Goal: Information Seeking & Learning: Stay updated

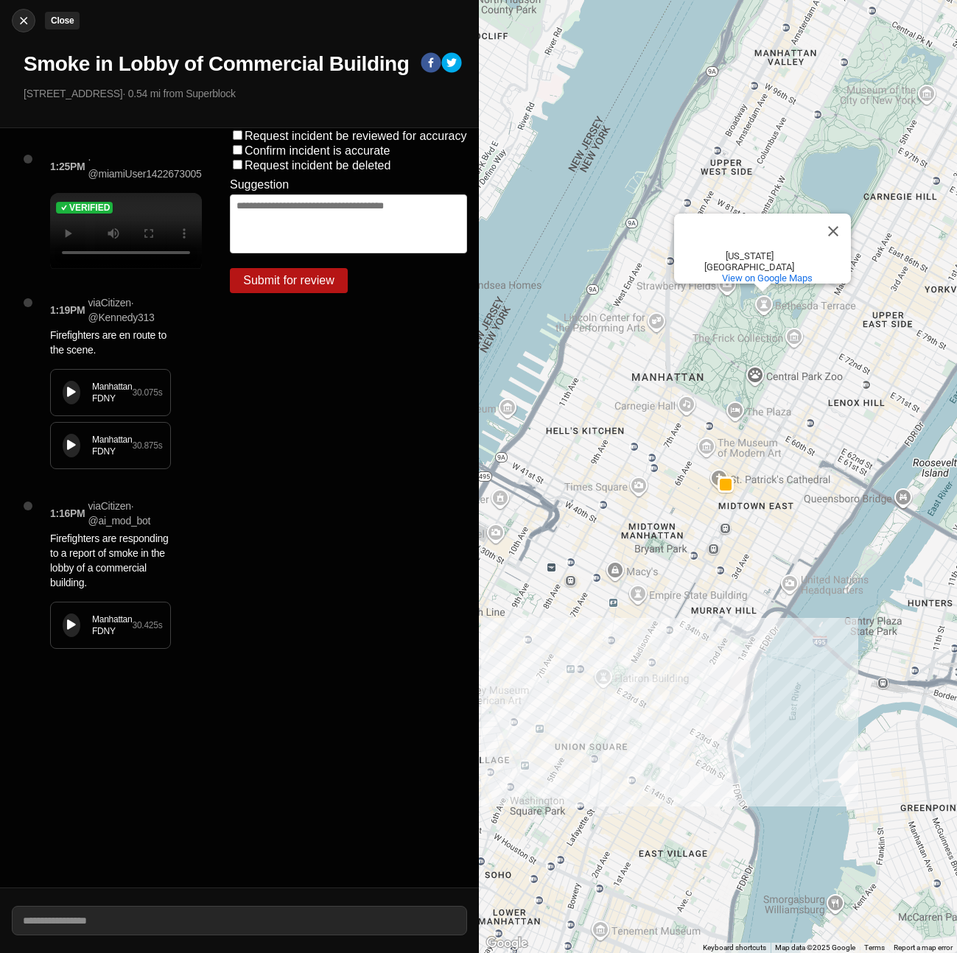
click at [15, 27] on div at bounding box center [24, 20] width 22 height 15
select select "*"
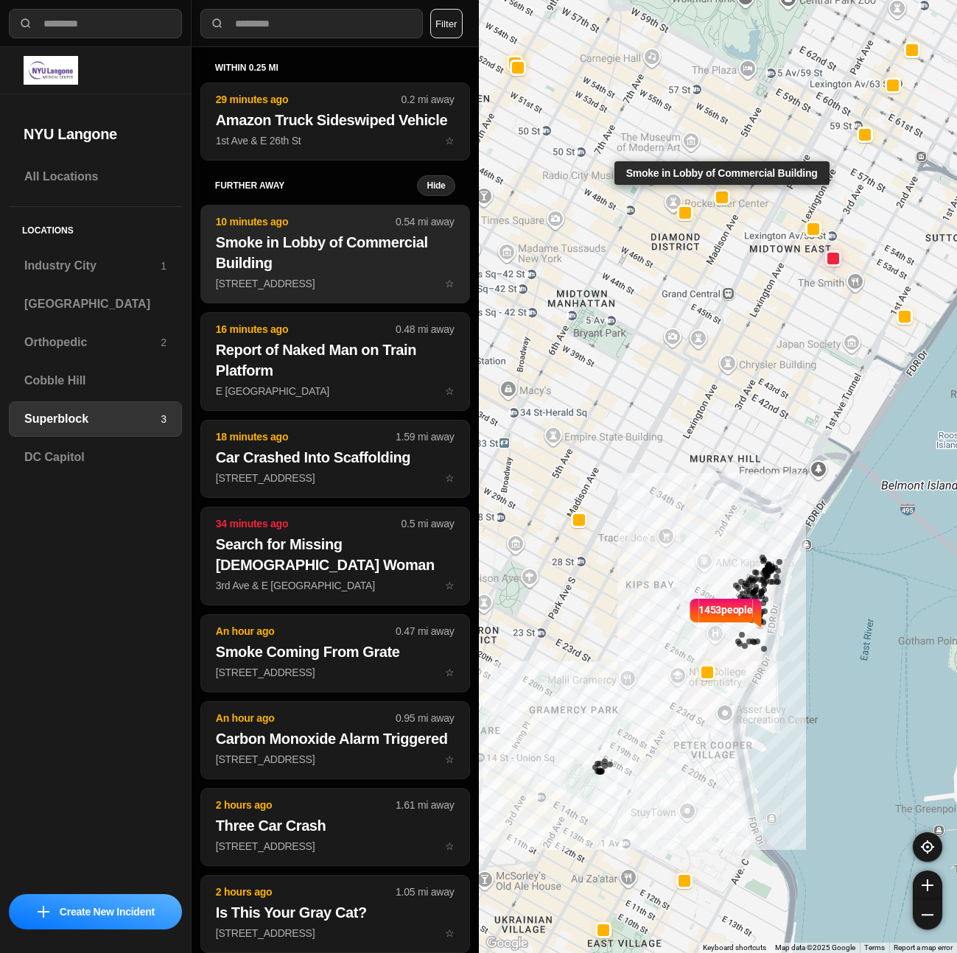
click at [337, 273] on h2 "Smoke in Lobby of Commercial Building" at bounding box center [335, 252] width 239 height 41
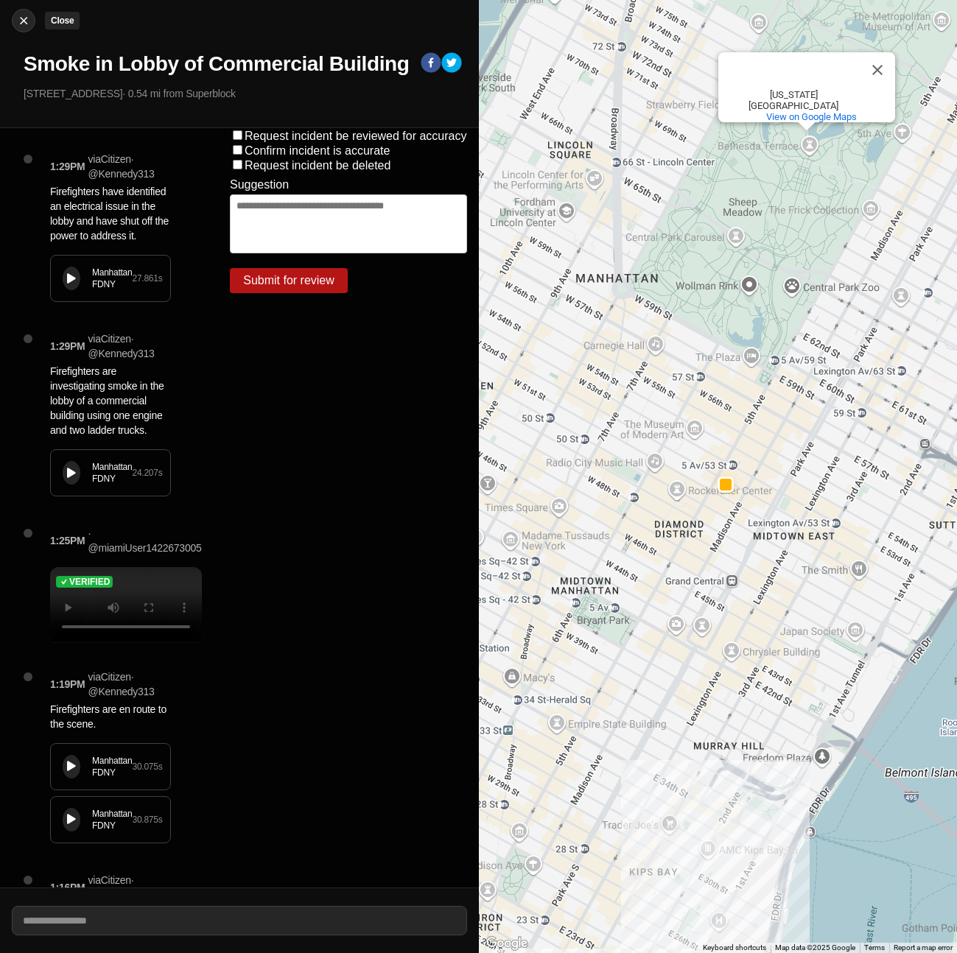
click at [26, 16] on img at bounding box center [23, 20] width 15 height 15
select select "*"
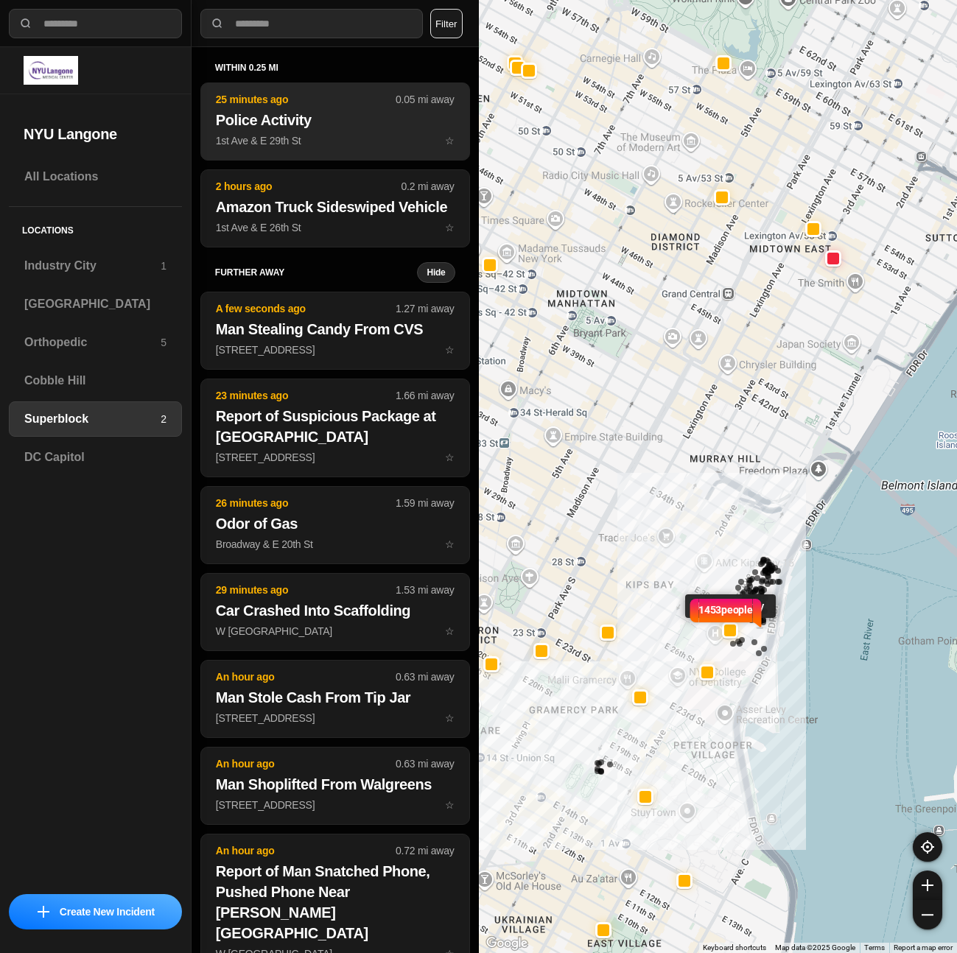
click at [334, 140] on p "1st Ave & E 29th St ☆" at bounding box center [335, 140] width 239 height 15
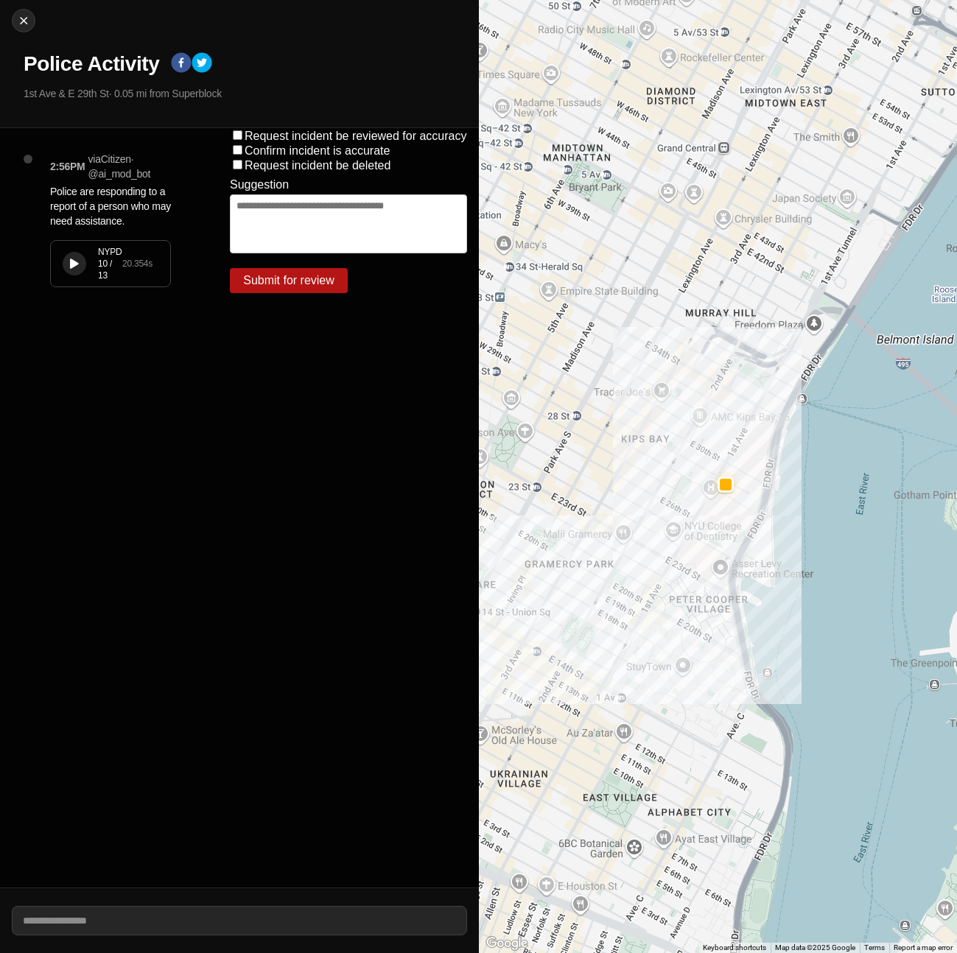
click at [102, 264] on div "NYPD 10 / 13" at bounding box center [110, 263] width 24 height 35
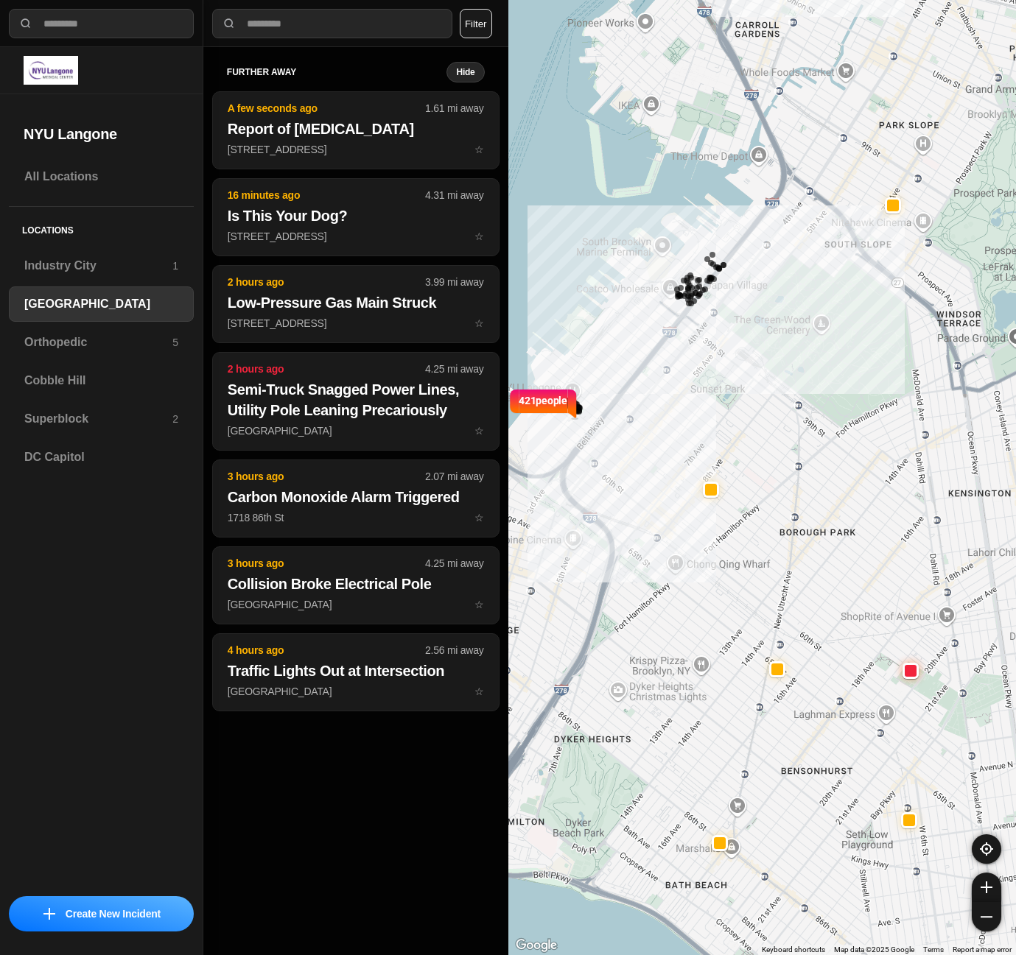
select select "*"
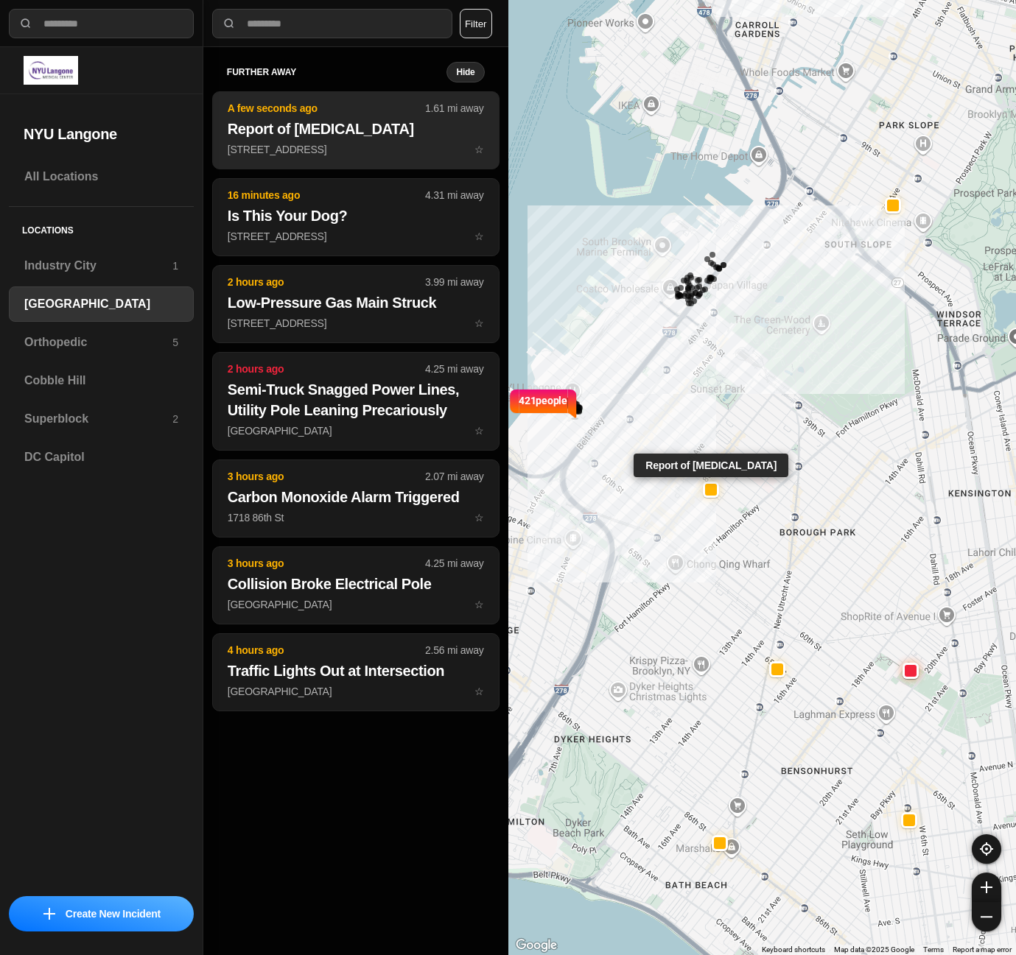
click at [274, 157] on button "A few seconds ago 1.61 mi away Report of Fire in Building 5224 8th Ave ☆" at bounding box center [355, 130] width 287 height 78
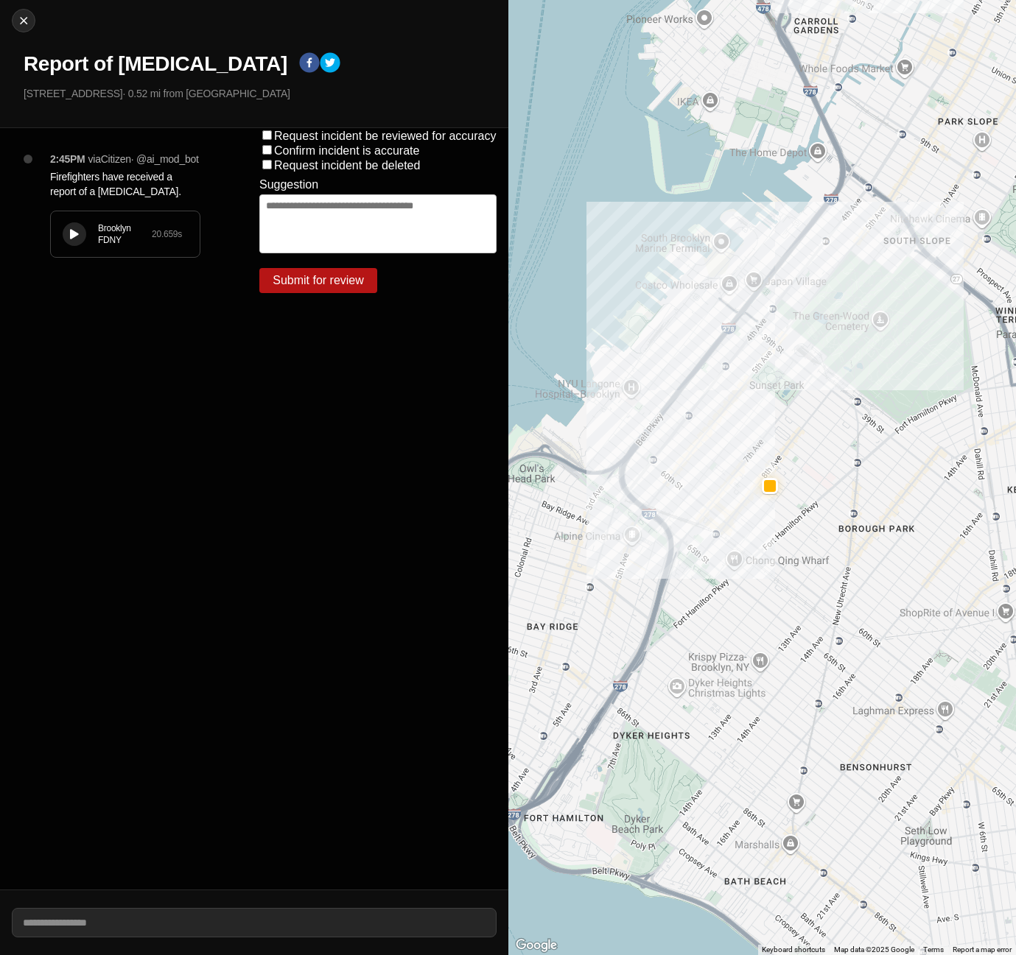
click at [77, 239] on icon at bounding box center [74, 235] width 9 height 10
click at [69, 240] on div at bounding box center [74, 234] width 15 height 11
click at [26, 18] on img at bounding box center [23, 20] width 15 height 15
select select "*"
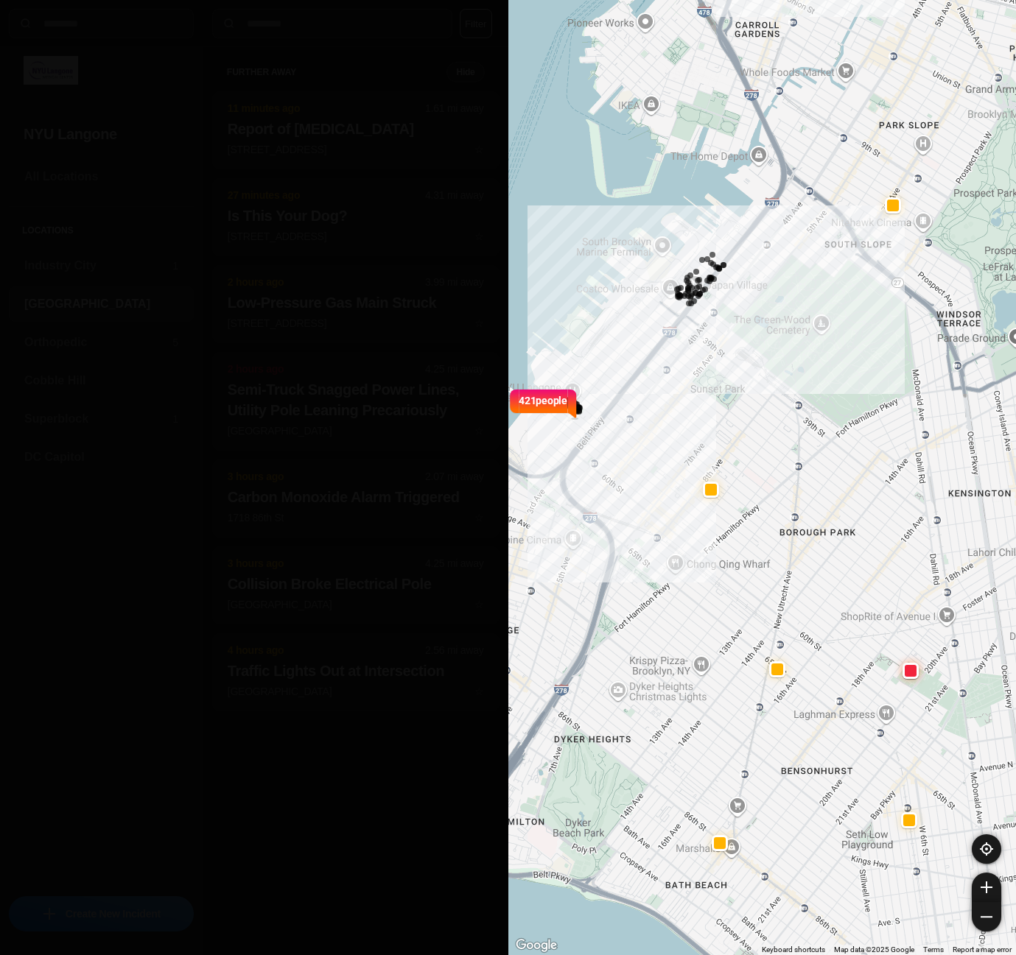
click at [306, 132] on h2 "Report of Fire in Building" at bounding box center [356, 129] width 256 height 21
